Goal: Understand site structure: Grasp the organization and layout of the website

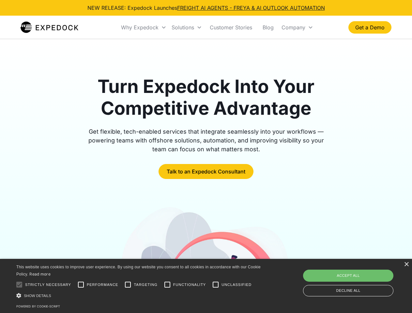
click at [144, 27] on div "Why Expedock" at bounding box center [139, 27] width 37 height 7
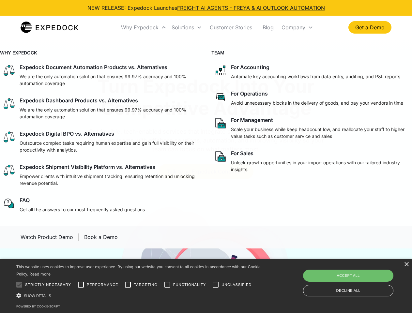
click at [187, 27] on div "Solutions" at bounding box center [183, 27] width 22 height 7
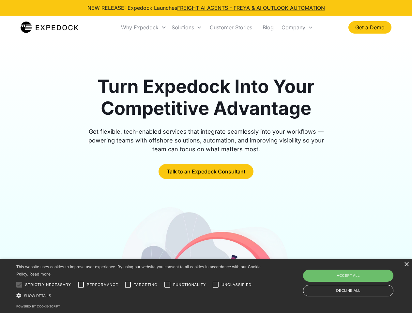
click at [297, 27] on div "Company" at bounding box center [293, 27] width 24 height 7
click at [19, 285] on div at bounding box center [19, 284] width 13 height 13
click at [81, 285] on input "Performance" at bounding box center [80, 284] width 13 height 13
checkbox input "true"
click at [128, 285] on input "Targeting" at bounding box center [127, 284] width 13 height 13
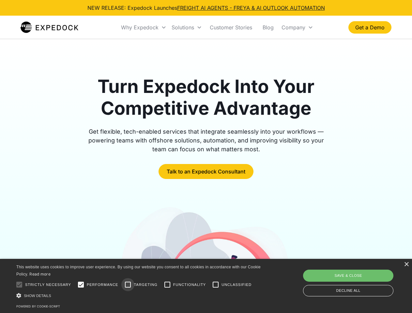
checkbox input "true"
click at [167, 285] on input "Functionality" at bounding box center [167, 284] width 13 height 13
checkbox input "true"
click at [216, 285] on input "Unclassified" at bounding box center [215, 284] width 13 height 13
checkbox input "true"
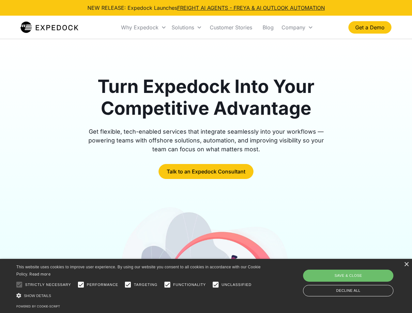
click at [140, 295] on div "Show details Hide details" at bounding box center [139, 295] width 247 height 7
